Goal: Information Seeking & Learning: Understand process/instructions

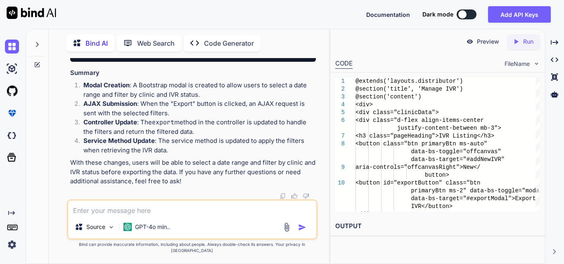
scroll to position [30011, 0]
drag, startPoint x: 87, startPoint y: 125, endPoint x: 115, endPoint y: 170, distance: 53.0
copy code "$request -> validate ([ 'start_date' => 'required|date' , 'end_date' => 'requir…"
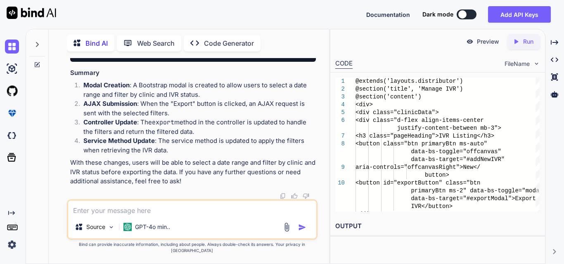
scroll to position [0, 81]
drag, startPoint x: 182, startPoint y: 87, endPoint x: 312, endPoint y: 89, distance: 130.0
click at [312, 62] on div "public function getIvrsForUser ( $user , $startDate , $endDate , $clinicId = nu…" at bounding box center [192, 34] width 245 height 55
click at [278, 62] on div "public function getIvrsForUser ( $user , $startDate , $endDate , $clinicId = nu…" at bounding box center [192, 34] width 245 height 55
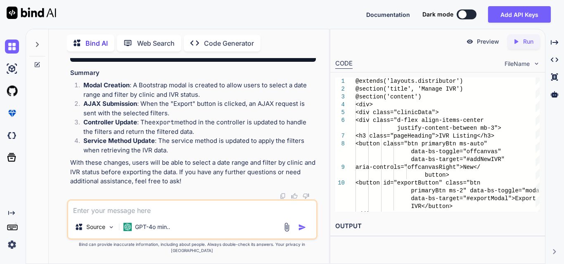
drag, startPoint x: 215, startPoint y: 93, endPoint x: 126, endPoint y: 94, distance: 88.3
click at [127, 62] on div "public function getIvrsForUser ( $user , $startDate , $endDate , $clinicId = nu…" at bounding box center [192, 34] width 245 height 55
click at [117, 62] on div "public function getIvrsForUser ( $user , $startDate , $endDate , $clinicId = nu…" at bounding box center [192, 34] width 245 height 55
click at [101, 62] on div "public function getIvrsForUser ( $user , $startDate , $endDate , $clinicId = nu…" at bounding box center [192, 34] width 245 height 55
drag, startPoint x: 135, startPoint y: 93, endPoint x: 70, endPoint y: 97, distance: 64.9
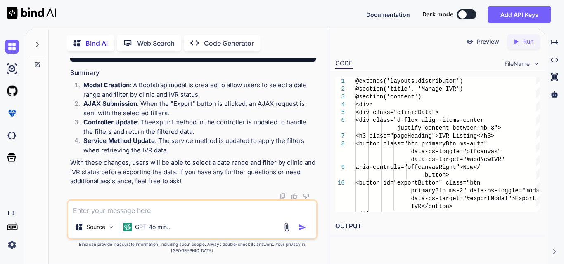
click at [168, 62] on div "public function getIvrsForUser ( $user , $startDate , $endDate , $clinicId = nu…" at bounding box center [192, 34] width 245 height 55
drag, startPoint x: 212, startPoint y: 188, endPoint x: 57, endPoint y: 160, distance: 158.4
click at [57, 160] on div "You Work on to implement functionality for filter data in the distributor dashb…" at bounding box center [192, 161] width 274 height 206
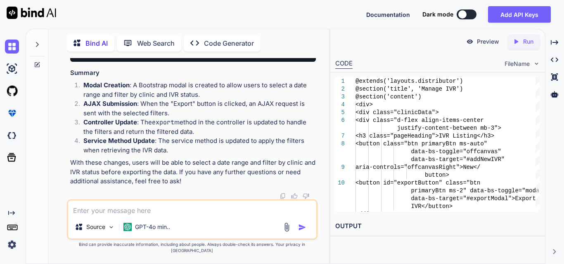
click at [188, 62] on div "public function getIvrsForUser ( $user , $startDate , $endDate , $clinicId = nu…" at bounding box center [192, 34] width 245 height 55
drag, startPoint x: 94, startPoint y: 88, endPoint x: 109, endPoint y: 113, distance: 28.8
click at [109, 62] on div "public function getIvrsForUser ( $user , $startDate , $endDate , $clinicId = nu…" at bounding box center [192, 34] width 245 height 55
click at [201, 62] on div "public function getIvrsForUser ( $user , $startDate , $endDate , $clinicId = nu…" at bounding box center [192, 34] width 245 height 55
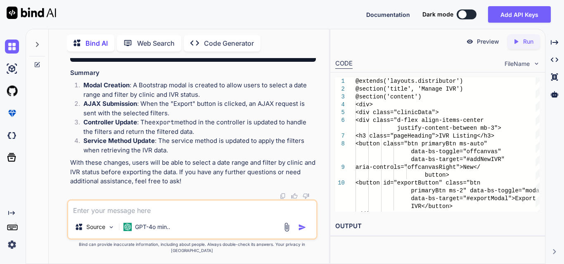
scroll to position [30341, 0]
